Goal: Task Accomplishment & Management: Manage account settings

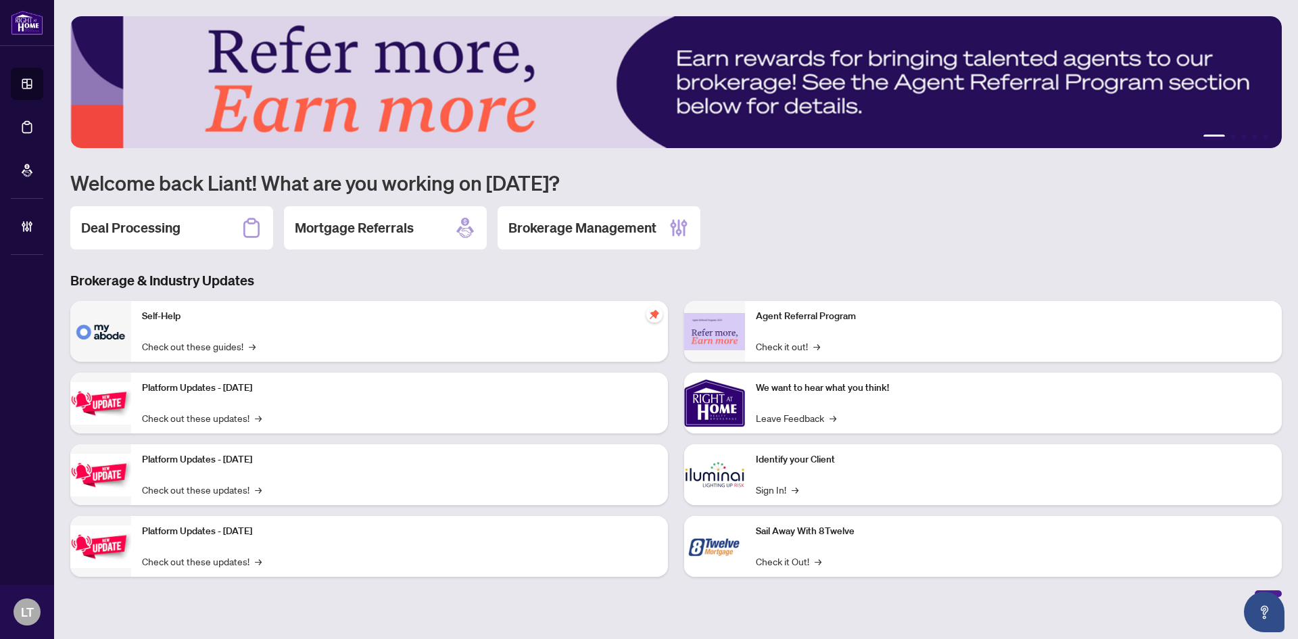
drag, startPoint x: 145, startPoint y: 238, endPoint x: 158, endPoint y: 237, distance: 12.2
click at [145, 237] on div "Deal Processing" at bounding box center [171, 227] width 203 height 43
click at [583, 220] on h2 "Brokerage Management" at bounding box center [582, 227] width 148 height 19
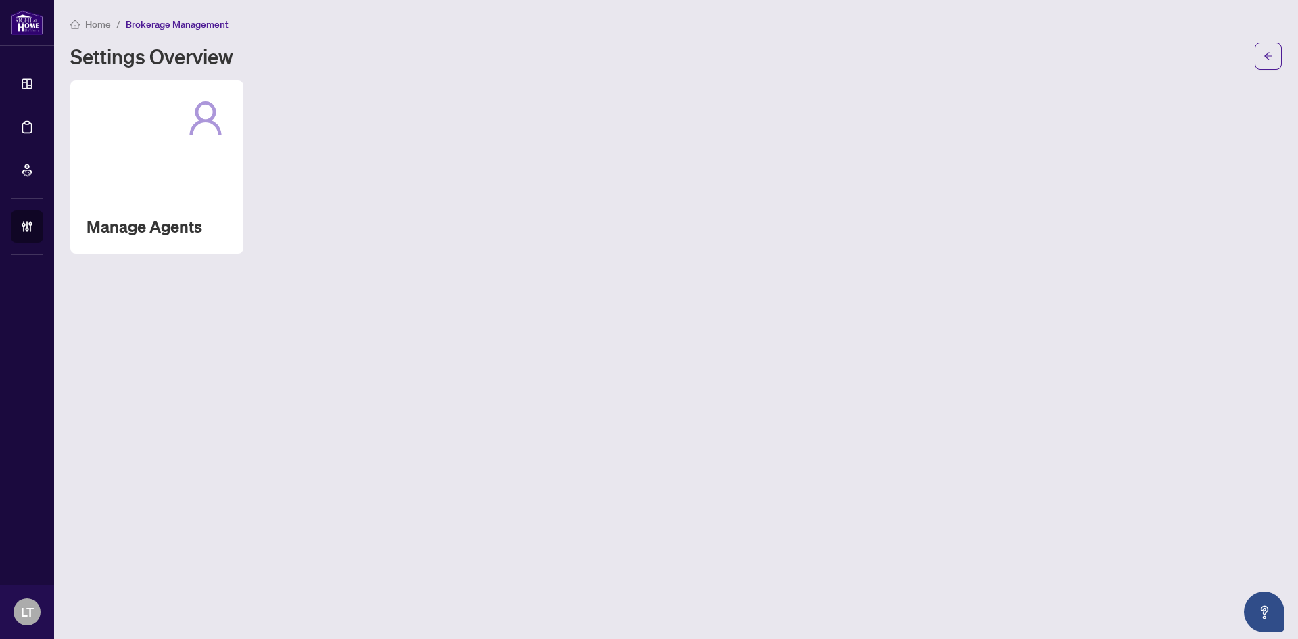
click at [139, 200] on div "Manage Agents" at bounding box center [156, 166] width 173 height 173
